Goal: Task Accomplishment & Management: Manage account settings

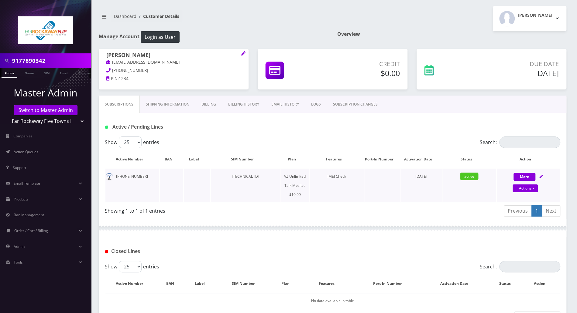
click at [542, 177] on icon at bounding box center [541, 177] width 4 height 4
select select "468"
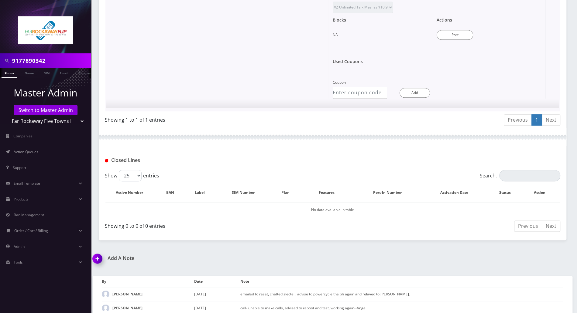
scroll to position [329, 0]
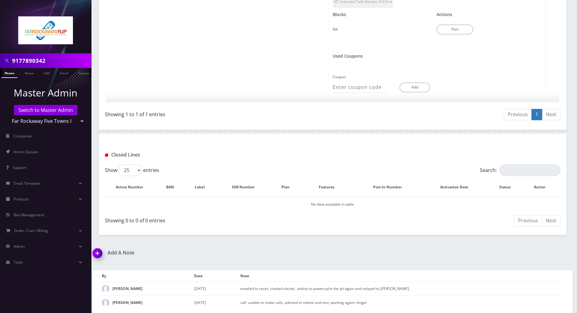
click at [96, 249] on img at bounding box center [99, 256] width 18 height 18
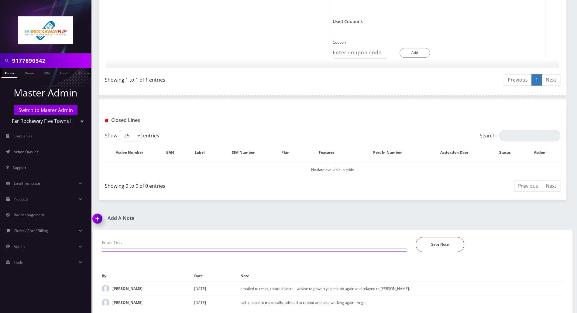
click at [156, 237] on input "text" at bounding box center [254, 243] width 305 height 12
paste input "Thae hotlined is still there, we cannot restore on that the sytem needs to dete…"
click at [156, 242] on input "chatted selectel again- rep Thae hotlined is still there, we cannot restore on …" at bounding box center [254, 243] width 305 height 12
click at [174, 239] on input "chatted selectel again- rep said "Thae hotlined is still there, we cannot resto…" at bounding box center [254, 243] width 305 height 12
click at [249, 238] on input "chatted selectel again- rep said "The hotlined is still there, we cannot restor…" at bounding box center [254, 243] width 305 height 12
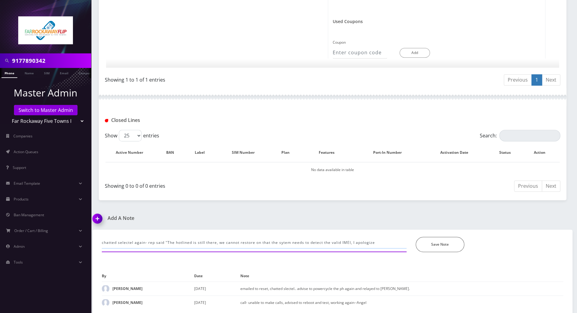
click at [382, 241] on input "chatted selectel again- rep said "The hotlined is still there, we cannot restor…" at bounding box center [254, 243] width 305 height 12
type input "chatted selectel again- rep said "The hotlined is still there, we cannot restor…"
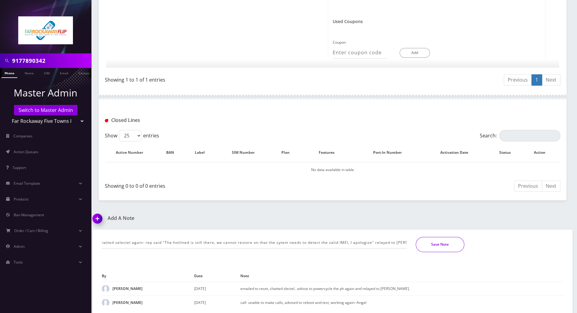
scroll to position [0, 0]
click at [449, 248] on button "Save Note" at bounding box center [439, 244] width 49 height 15
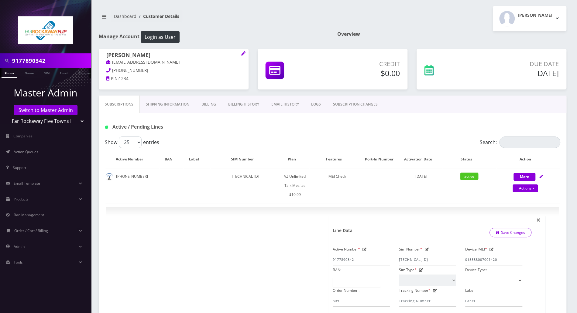
click at [253, 120] on div "Active / Pending Lines" at bounding box center [332, 125] width 467 height 24
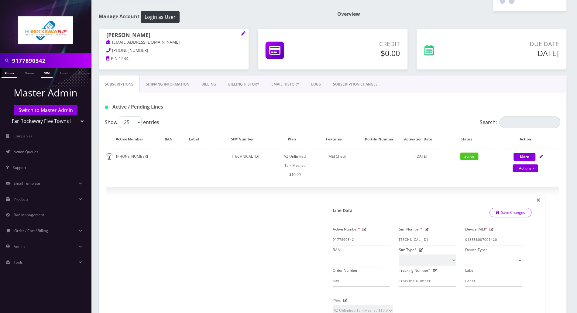
scroll to position [19, 0]
drag, startPoint x: 57, startPoint y: 60, endPoint x: -3, endPoint y: 55, distance: 60.3
click at [0, 55] on html "9177890342 Phone Name SIM Email Company Customer Master Admin Switch to Master …" at bounding box center [288, 310] width 577 height 658
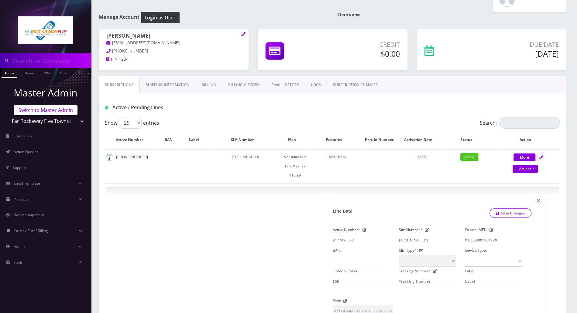
click at [36, 113] on link "Switch to Master Admin" at bounding box center [45, 110] width 63 height 10
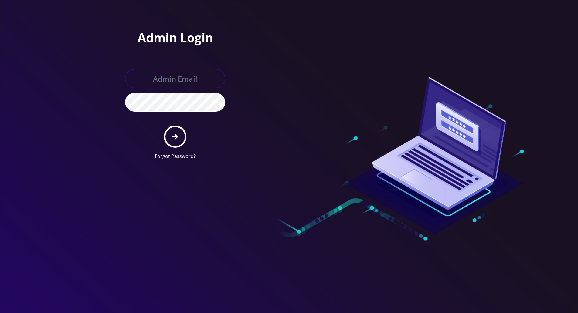
type input "[PERSON_NAME][EMAIL_ADDRESS][DOMAIN_NAME]"
click at [96, 121] on div at bounding box center [289, 156] width 578 height 313
click at [180, 140] on button "submit" at bounding box center [175, 137] width 22 height 22
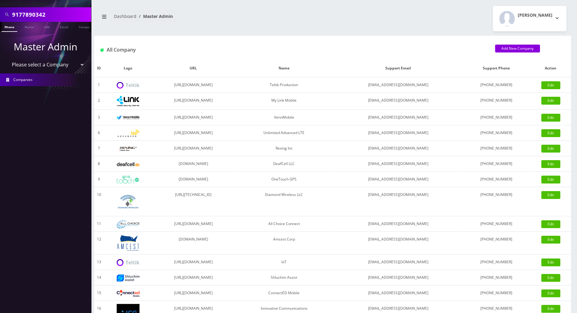
drag, startPoint x: 54, startPoint y: 17, endPoint x: -3, endPoint y: 14, distance: 56.8
click at [0, 14] on html "Search Mode: Global 9177890342 Phone Name SIM Email Company Customer Master Adm…" at bounding box center [288, 208] width 577 height 417
paste input "Crystal"
type input "Crystal"
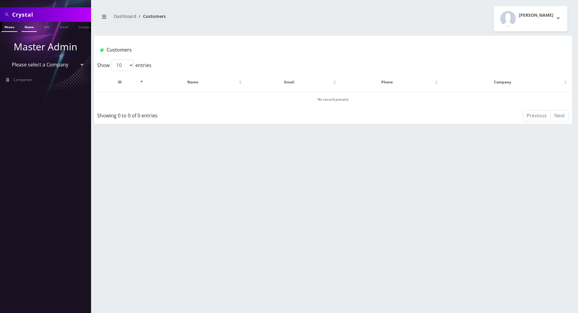
click at [31, 28] on link "Name" at bounding box center [29, 27] width 15 height 10
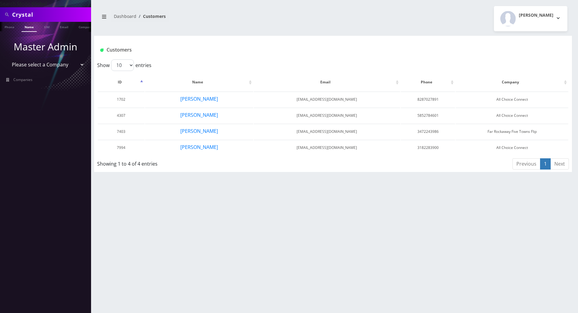
click at [44, 65] on select "Please select a Company Teltik Production My Link Mobile VennMobile Unlimited A…" at bounding box center [45, 65] width 77 height 12
select select "23"
click at [7, 59] on select "Please select a Company Teltik Production My Link Mobile VennMobile Unlimited A…" at bounding box center [45, 65] width 77 height 12
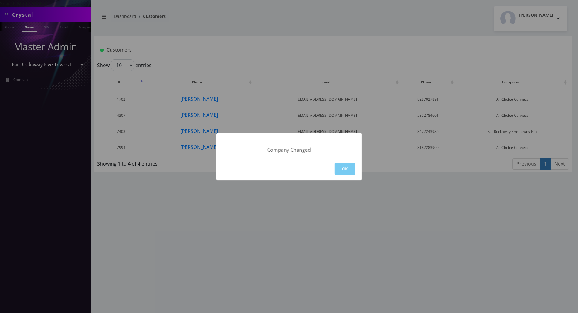
click at [350, 171] on button "OK" at bounding box center [345, 169] width 21 height 12
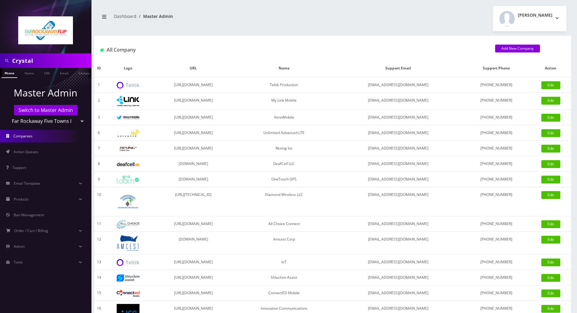
drag, startPoint x: 41, startPoint y: 63, endPoint x: 5, endPoint y: 57, distance: 36.9
click at [4, 57] on div "Crystal" at bounding box center [46, 61] width 88 height 12
click at [29, 75] on link "Name" at bounding box center [29, 73] width 15 height 10
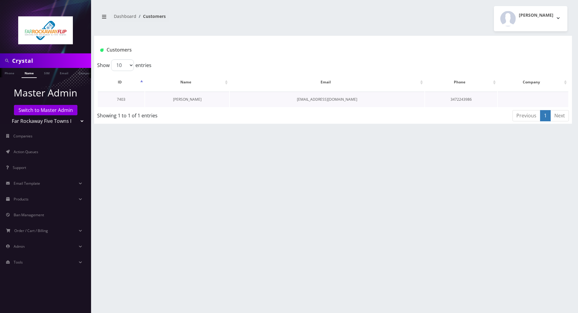
click at [185, 99] on link "[PERSON_NAME]" at bounding box center [187, 99] width 29 height 5
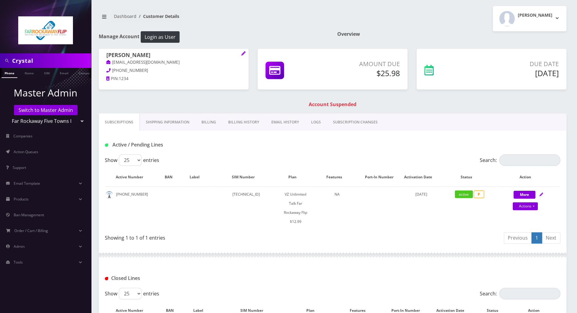
click at [241, 122] on link "Billing History" at bounding box center [243, 123] width 43 height 18
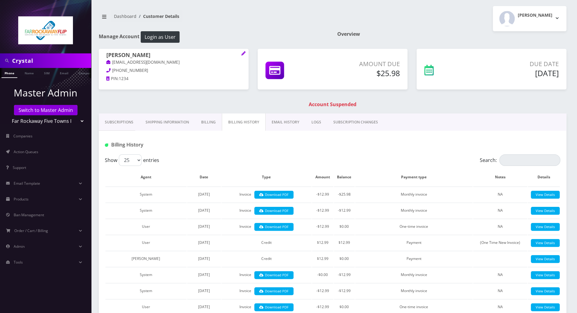
click at [204, 124] on link "Billing" at bounding box center [208, 123] width 27 height 18
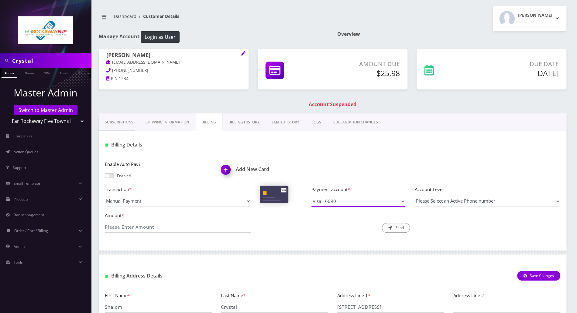
click at [372, 203] on select "Visa - 6090" at bounding box center [358, 202] width 94 height 12
click at [311, 196] on select "Visa - 6090" at bounding box center [358, 202] width 94 height 12
click at [247, 200] on select "Manual Payment Custom Charge Manual Credit Custom Invoice" at bounding box center [178, 202] width 146 height 12
click at [105, 196] on select "Manual Payment Custom Charge Manual Credit Custom Invoice" at bounding box center [178, 202] width 146 height 12
click at [165, 227] on input "Amount *" at bounding box center [178, 227] width 146 height 12
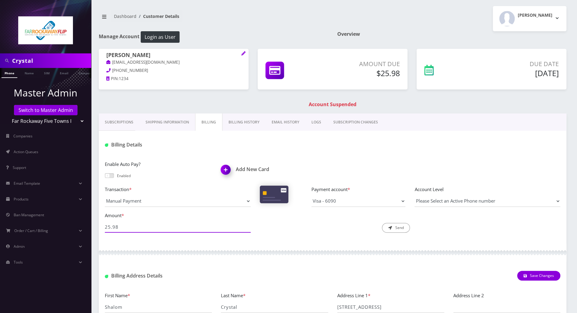
type input "25.98"
click at [449, 203] on select "Please Select an Active Phone number 5166152441" at bounding box center [487, 202] width 146 height 12
select select "185472"
click at [414, 196] on select "Please Select an Active Phone number 5166152441" at bounding box center [487, 202] width 146 height 12
click at [397, 230] on button "Send" at bounding box center [396, 228] width 28 height 10
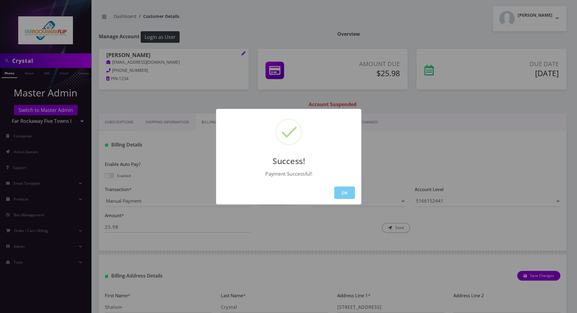
click at [345, 193] on button "OK" at bounding box center [344, 193] width 21 height 12
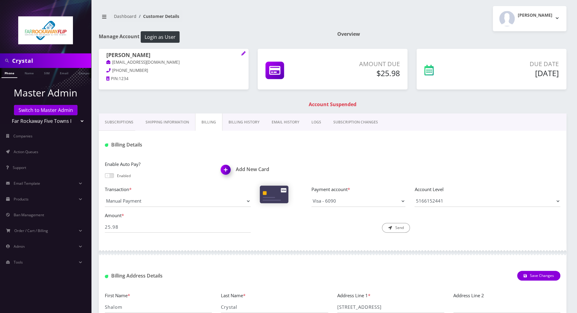
click at [118, 123] on link "Subscriptions" at bounding box center [119, 123] width 41 height 18
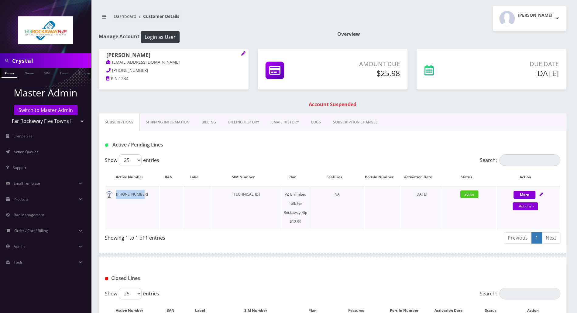
drag, startPoint x: 141, startPoint y: 194, endPoint x: 116, endPoint y: 196, distance: 24.6
click at [116, 196] on td "516-615-2441" at bounding box center [132, 208] width 54 height 43
copy td "516-615-2441"
drag, startPoint x: 34, startPoint y: 60, endPoint x: -3, endPoint y: 61, distance: 37.4
click at [0, 61] on html "Crystal Phone Name SIM Email Company Customer Master Admin Switch to Master Adm…" at bounding box center [288, 236] width 577 height 472
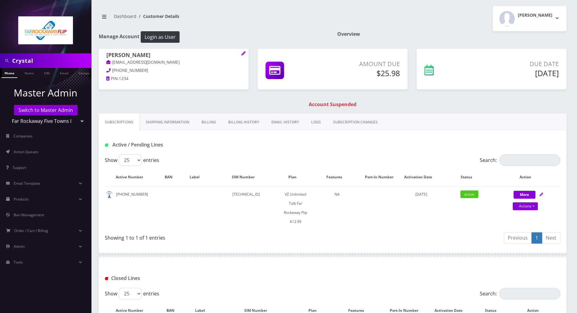
paste input "516-615-2441"
click at [37, 61] on input "516-615-2441" at bounding box center [50, 61] width 77 height 12
click at [25, 61] on input "516-6152441" at bounding box center [50, 61] width 77 height 12
type input "5166152441"
click at [8, 74] on link "Phone" at bounding box center [10, 73] width 16 height 10
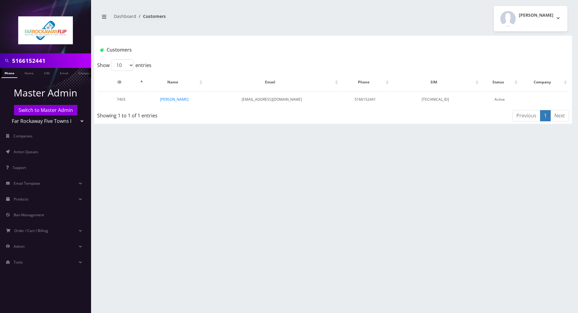
click at [545, 168] on div "5166152441 Phone Name SIM Email Company Customer Dashboard Customers Tzvi Liebe…" at bounding box center [333, 156] width 490 height 313
click at [173, 100] on link "[PERSON_NAME]" at bounding box center [174, 99] width 29 height 5
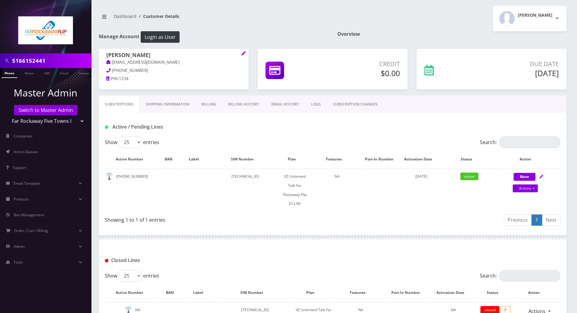
click at [318, 130] on div "Active / Pending Lines" at bounding box center [332, 127] width 464 height 10
click at [533, 188] on link "Actions" at bounding box center [524, 189] width 25 height 8
select select "372"
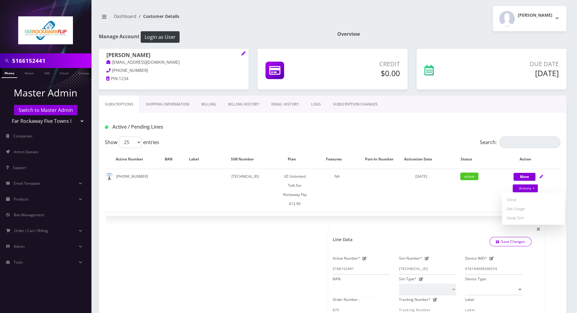
click at [308, 135] on div "Active / Pending Lines" at bounding box center [332, 125] width 467 height 24
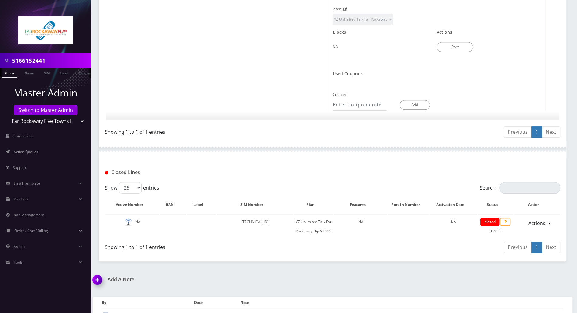
scroll to position [363, 0]
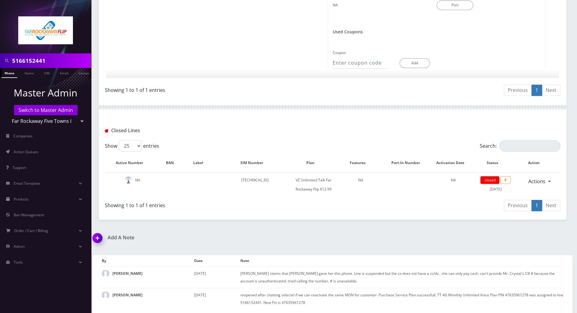
click at [98, 236] on img at bounding box center [99, 240] width 18 height 18
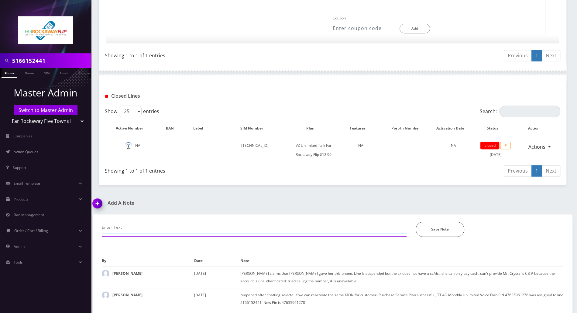
click at [199, 225] on input "text" at bounding box center [254, 228] width 305 height 12
paste input "Purchase Service Plan successfull, TT 4G Monthly Unlimited Voice Plan PIN 47797…"
type input "called to restore the line- charge cc on file successfully...Purchase Service P…"
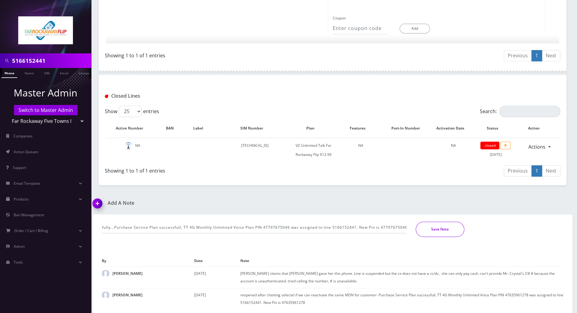
scroll to position [0, 0]
click at [443, 229] on button "Save Note" at bounding box center [439, 229] width 49 height 15
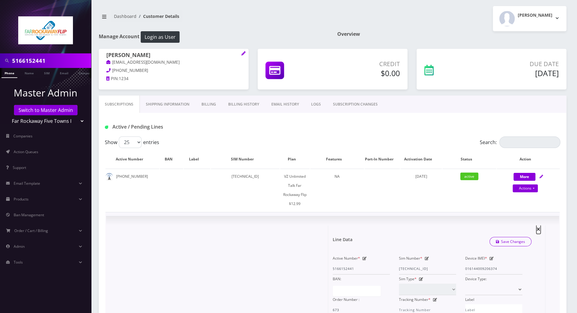
click at [538, 227] on span "×" at bounding box center [538, 229] width 4 height 10
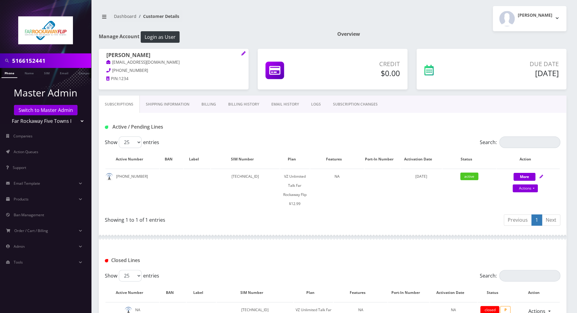
click at [313, 244] on div at bounding box center [332, 237] width 467 height 18
click at [557, 17] on button "Tzvi Lieberman" at bounding box center [528, 18] width 73 height 25
click at [503, 37] on link "Logout" at bounding box center [528, 38] width 73 height 9
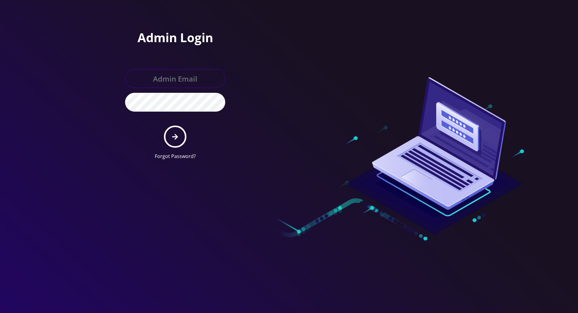
type input "[PERSON_NAME][EMAIL_ADDRESS][DOMAIN_NAME]"
click at [171, 133] on button "submit" at bounding box center [175, 137] width 22 height 22
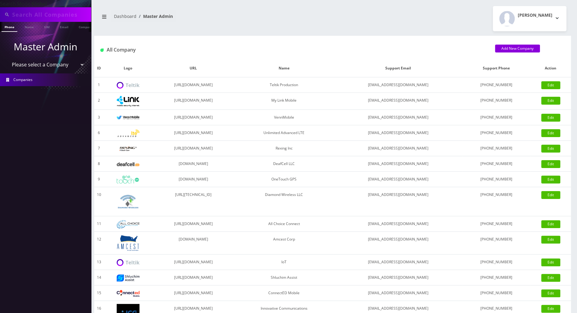
click at [53, 13] on input "text" at bounding box center [50, 15] width 77 height 12
type input "[PERSON_NAME]"
click at [26, 27] on link "Name" at bounding box center [29, 27] width 15 height 10
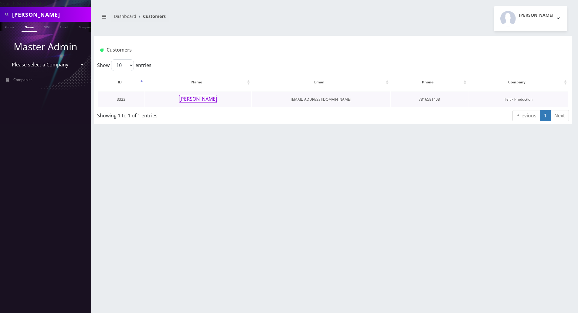
click at [203, 97] on button "[PERSON_NAME]" at bounding box center [198, 99] width 38 height 8
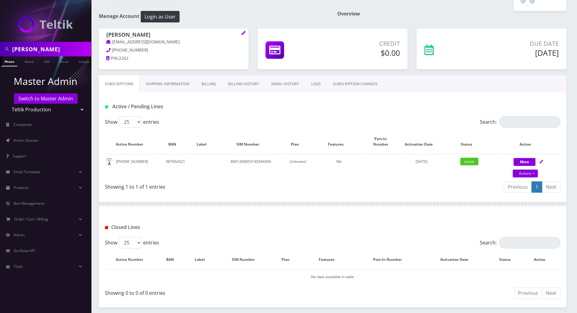
scroll to position [202, 0]
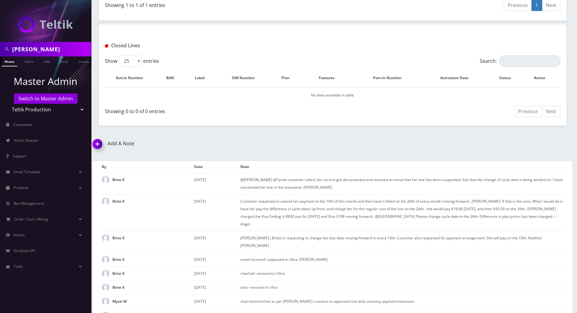
click at [97, 138] on img at bounding box center [99, 146] width 18 height 18
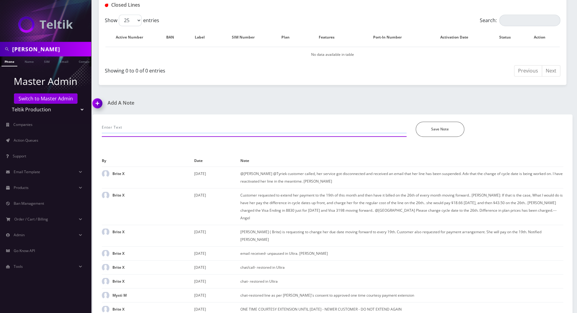
click at [160, 122] on input "text" at bounding box center [254, 128] width 305 height 12
paste input "They also confirmed just now, that we will waive the difference fee due to the …"
drag, startPoint x: 270, startPoint y: 121, endPoint x: 196, endPoint y: 119, distance: 74.4
click at [196, 122] on input "chatted for the cycle date change-- They also confirmed just now, that we will …" at bounding box center [254, 128] width 305 height 12
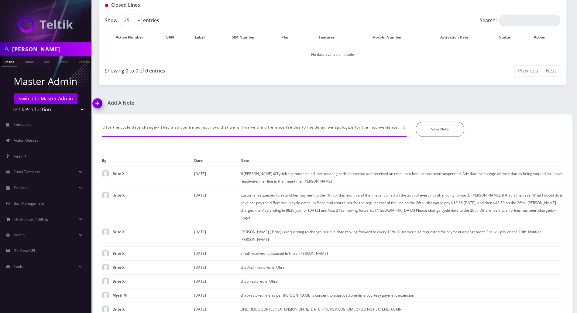
scroll to position [0, 0]
click at [172, 122] on input "chatted for the cycle date change-- They also confirmed just now, that we will …" at bounding box center [254, 128] width 305 height 12
type input "chatted for the cycle date change-- replied as per [PERSON_NAME] "They also con…"
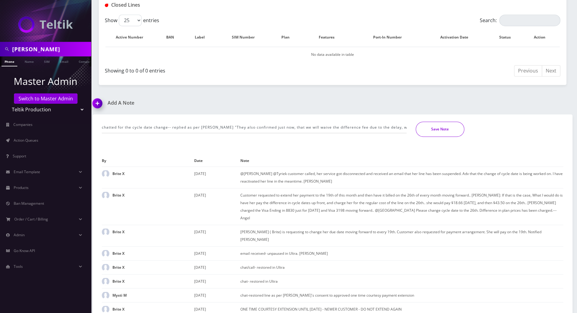
click at [448, 122] on button "Save Note" at bounding box center [439, 129] width 49 height 15
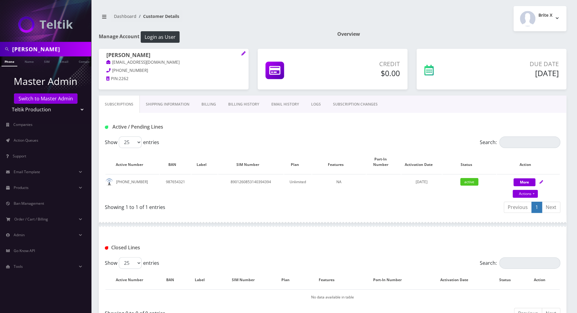
click at [169, 103] on link "Shipping Information" at bounding box center [168, 105] width 56 height 18
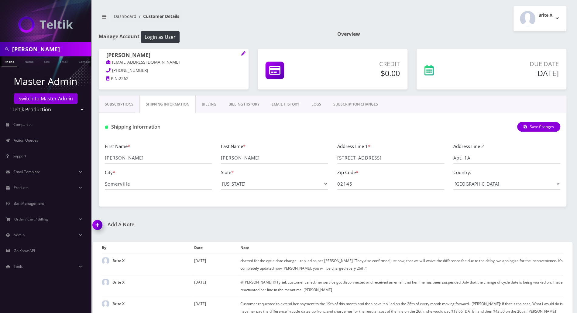
click at [106, 104] on link "Subscriptions" at bounding box center [119, 105] width 41 height 18
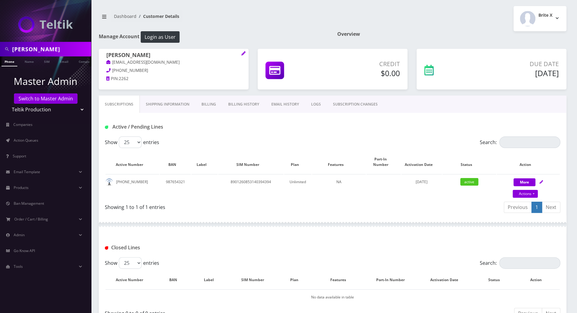
click at [10, 16] on div at bounding box center [45, 21] width 91 height 42
click at [387, 216] on div at bounding box center [332, 225] width 467 height 18
